Goal: Find specific page/section: Find specific page/section

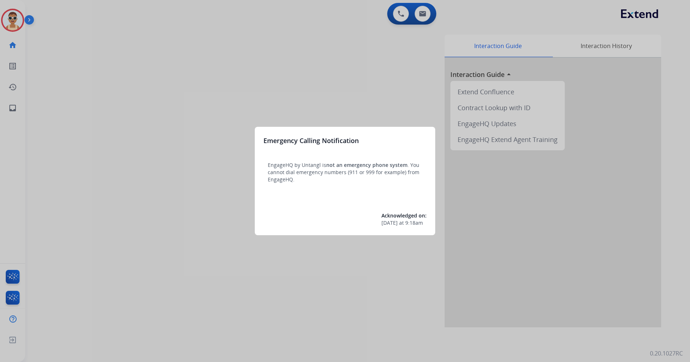
click at [174, 196] on div at bounding box center [345, 181] width 690 height 362
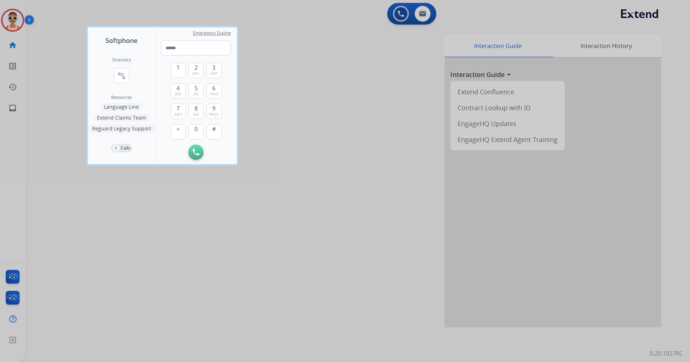
click at [214, 307] on div at bounding box center [345, 181] width 690 height 362
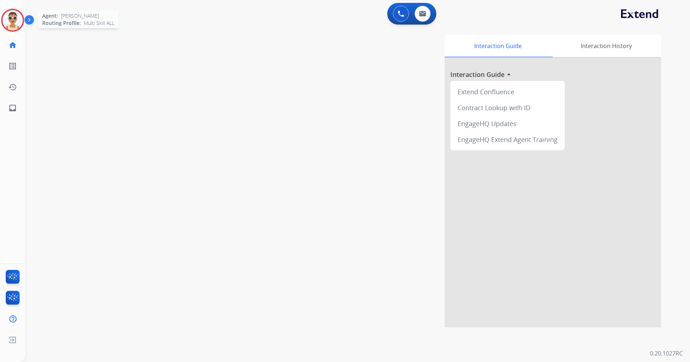
click at [11, 22] on img at bounding box center [13, 20] width 20 height 20
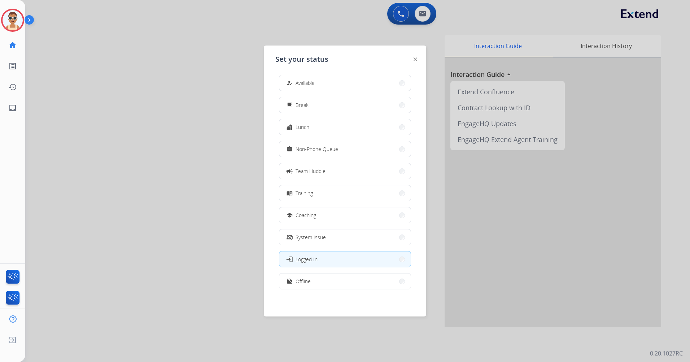
scroll to position [2, 0]
click at [338, 282] on button "work_off Offline" at bounding box center [344, 281] width 131 height 16
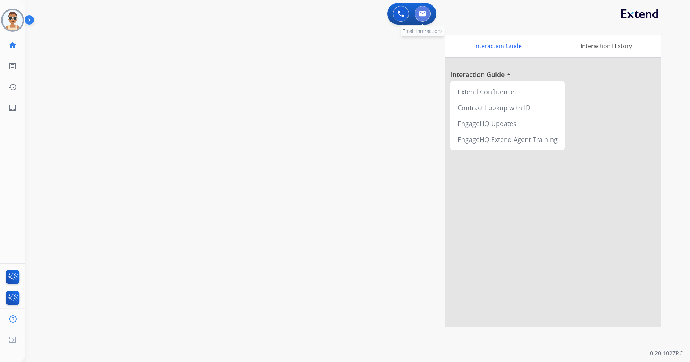
click at [425, 14] on img at bounding box center [422, 14] width 7 height 6
